Goal: Information Seeking & Learning: Learn about a topic

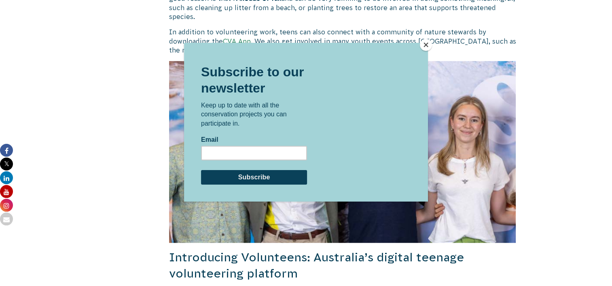
scroll to position [720, 0]
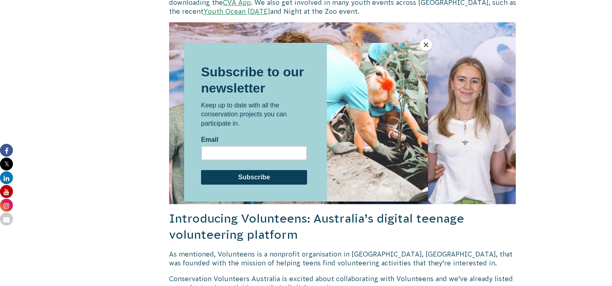
click at [422, 45] on button "Close" at bounding box center [426, 45] width 12 height 12
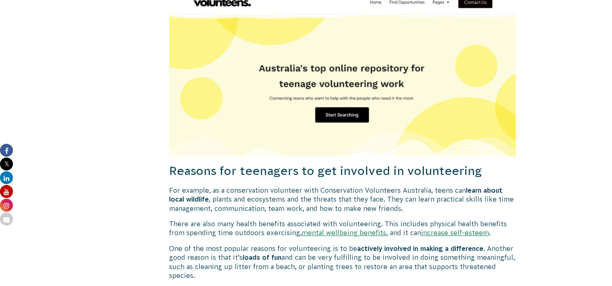
scroll to position [530, 0]
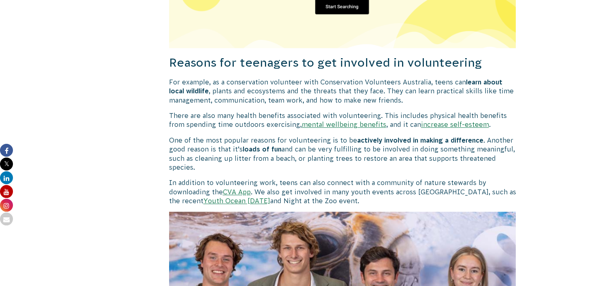
click at [221, 197] on link "Youth Ocean [DATE]" at bounding box center [236, 200] width 67 height 7
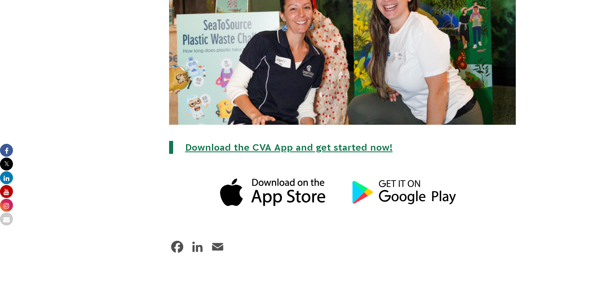
scroll to position [2511, 0]
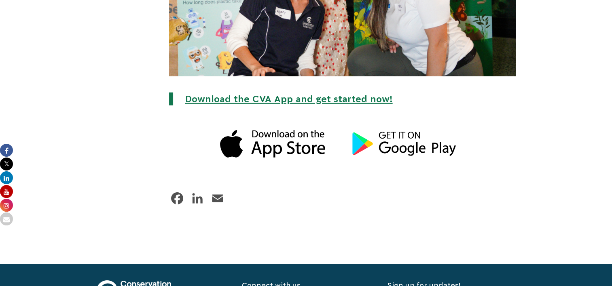
click at [275, 94] on link "Download the CVA App and get started now!" at bounding box center [288, 99] width 207 height 11
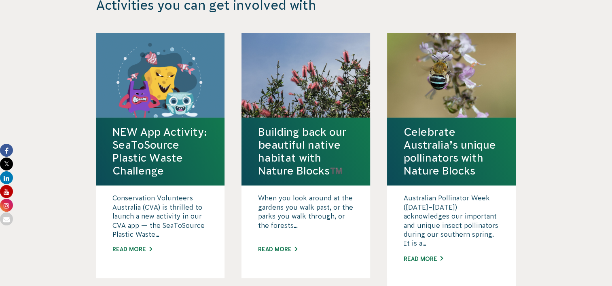
scroll to position [1277, 0]
click at [129, 252] on link "Read More" at bounding box center [160, 249] width 96 height 8
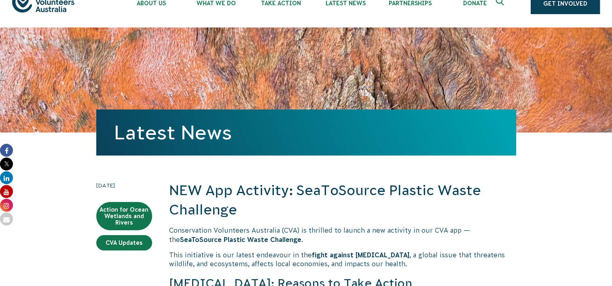
scroll to position [2, 0]
